Goal: Navigation & Orientation: Find specific page/section

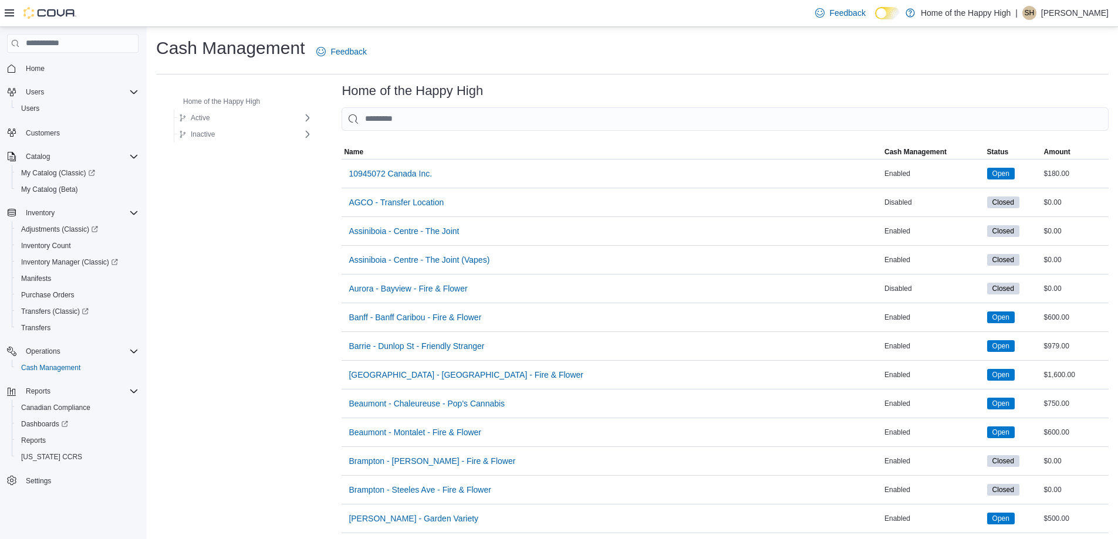
click at [1065, 11] on p "[PERSON_NAME]" at bounding box center [1074, 13] width 67 height 14
click at [1047, 117] on span "Sign Out" at bounding box center [1033, 115] width 32 height 12
